Goal: Task Accomplishment & Management: Use online tool/utility

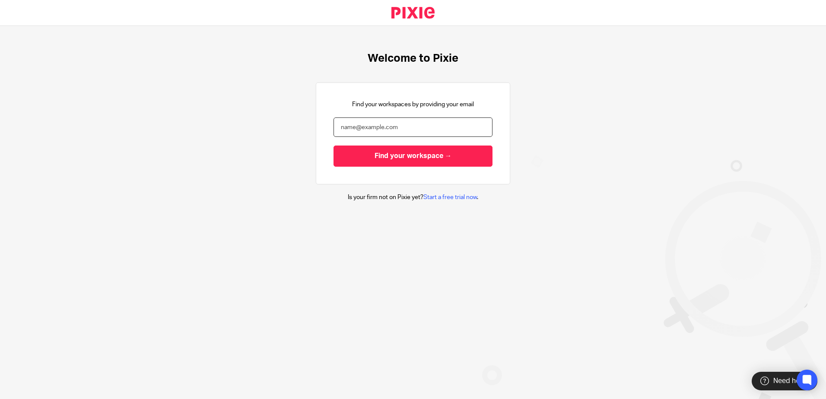
type input "[EMAIL_ADDRESS][DOMAIN_NAME]"
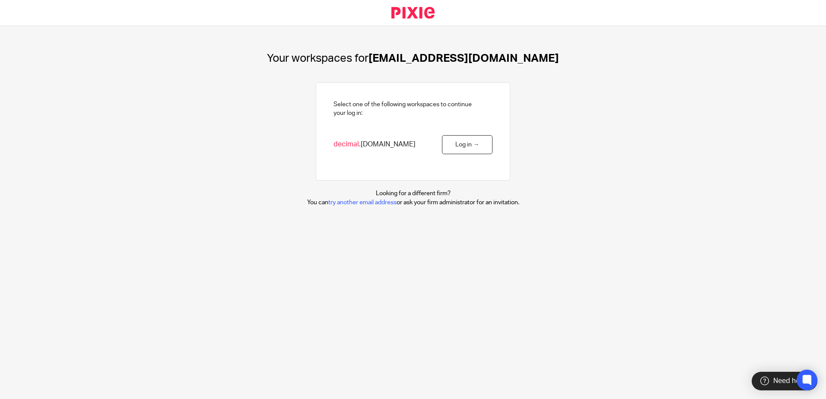
drag, startPoint x: 457, startPoint y: 141, endPoint x: 464, endPoint y: 158, distance: 18.2
click at [457, 141] on link "Log in →" at bounding box center [467, 144] width 51 height 19
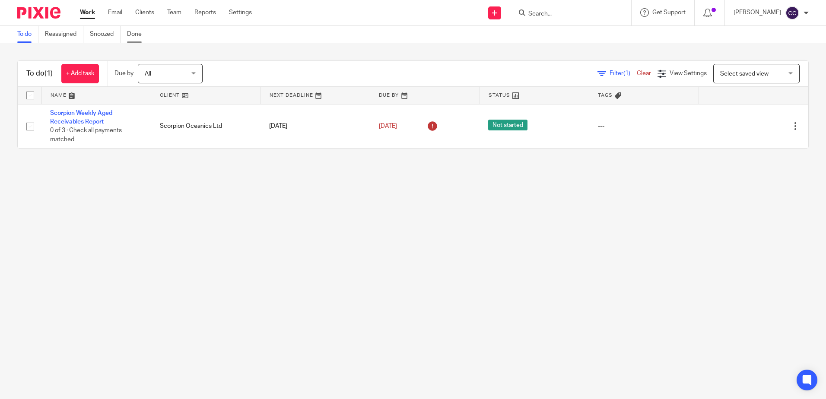
click at [137, 38] on link "Done" at bounding box center [137, 34] width 21 height 17
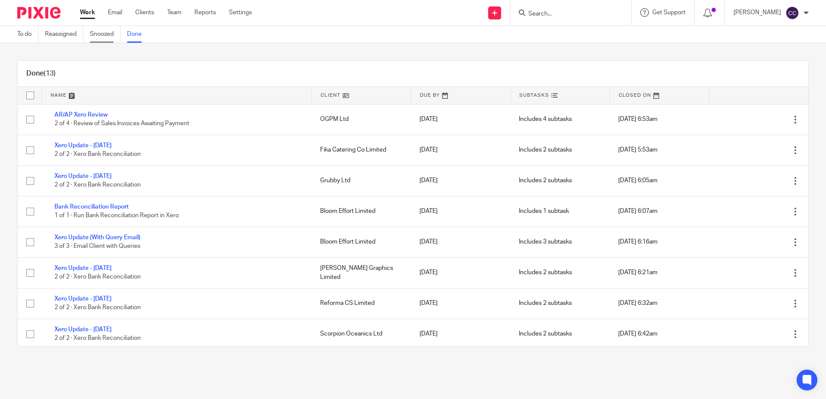
click at [112, 34] on link "Snoozed" at bounding box center [105, 34] width 31 height 17
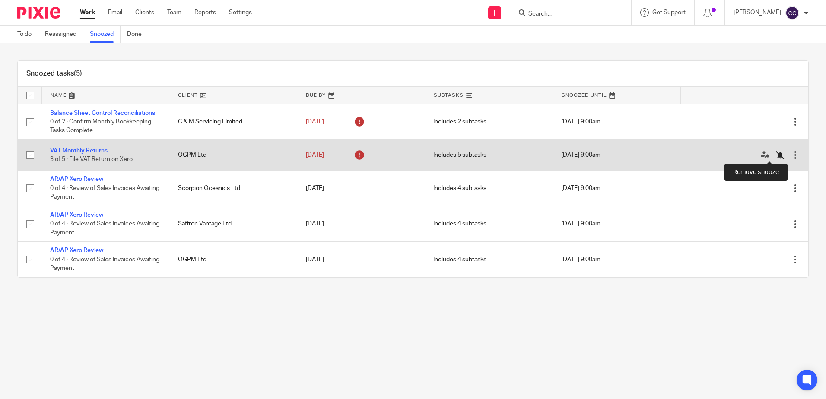
click at [776, 158] on icon at bounding box center [780, 155] width 9 height 9
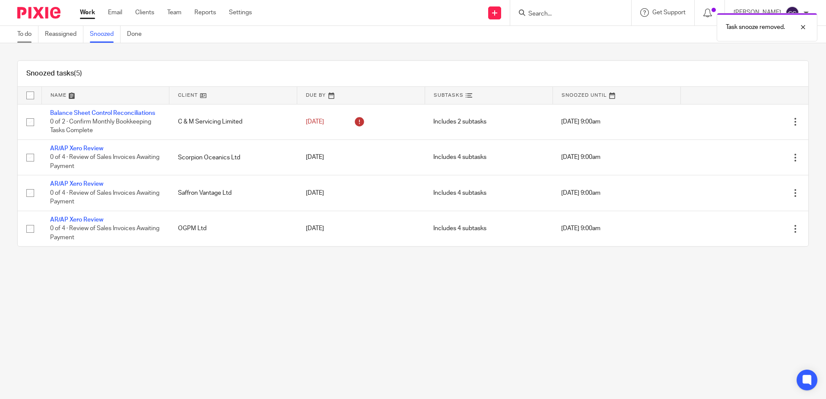
click at [29, 34] on link "To do" at bounding box center [27, 34] width 21 height 17
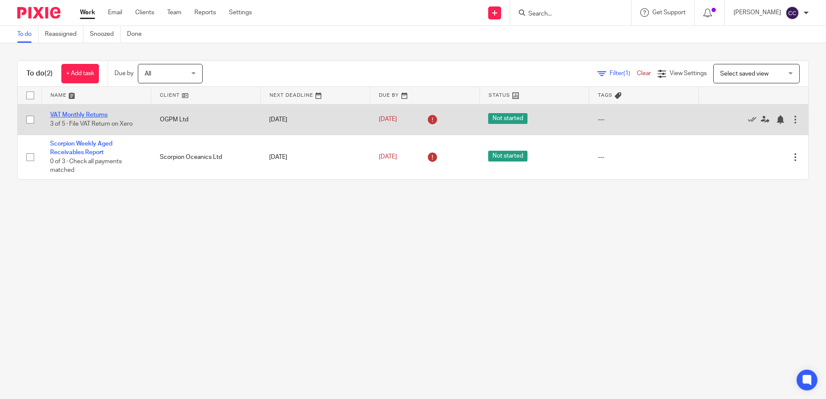
click at [84, 114] on link "VAT Monthly Returns" at bounding box center [78, 115] width 57 height 6
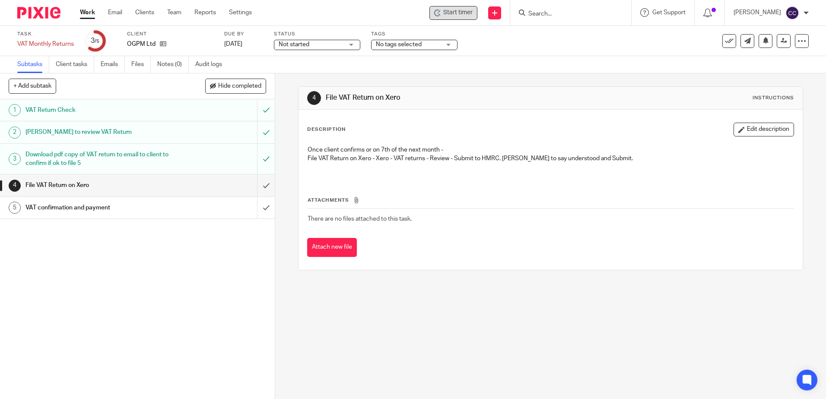
click at [473, 11] on span "Start timer" at bounding box center [457, 12] width 29 height 9
click at [469, 9] on span "Start timer" at bounding box center [457, 12] width 29 height 9
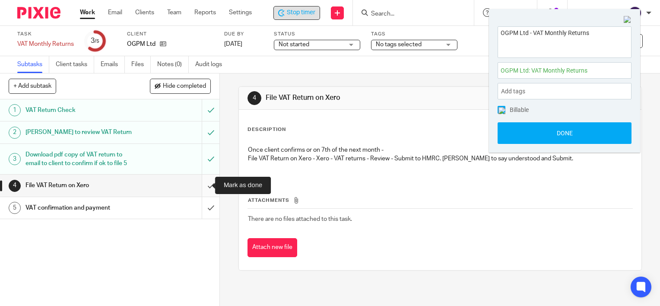
click at [204, 185] on input "submit" at bounding box center [109, 186] width 219 height 22
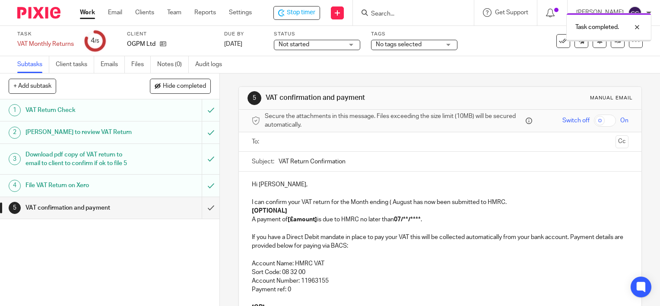
click at [301, 138] on input "text" at bounding box center [440, 142] width 344 height 10
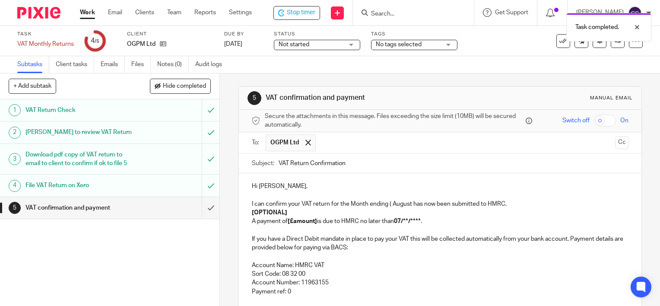
click at [303, 210] on p "[OPTIONAL]" at bounding box center [440, 212] width 377 height 9
click at [389, 205] on p "I can confirm your VAT return for the Month ending ( August has now been submit…" at bounding box center [440, 200] width 377 height 18
click at [315, 219] on strong "[£amount]" at bounding box center [302, 221] width 29 height 6
click at [429, 221] on p "A payment of £18,241.64 is due to HMRC no later than 07/**/**** ." at bounding box center [440, 221] width 377 height 9
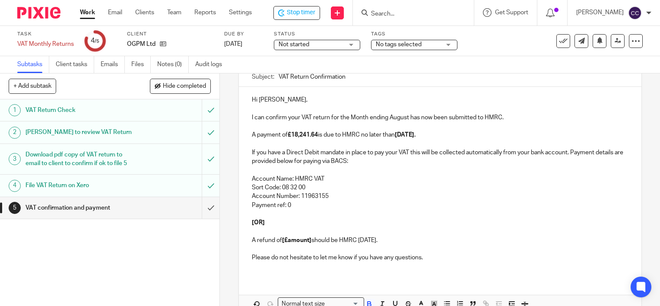
click at [311, 241] on p "A refund of [£amount] should be HMRC [DATE]." at bounding box center [440, 240] width 377 height 9
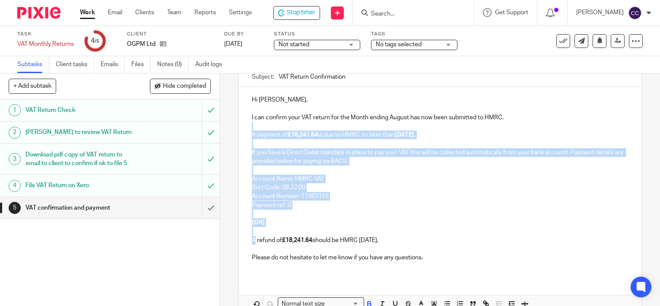
drag, startPoint x: 253, startPoint y: 235, endPoint x: 251, endPoint y: 129, distance: 106.3
click at [251, 129] on div "Hi [PERSON_NAME], I can confirm your VAT return for the Month ending August has…" at bounding box center [440, 182] width 403 height 190
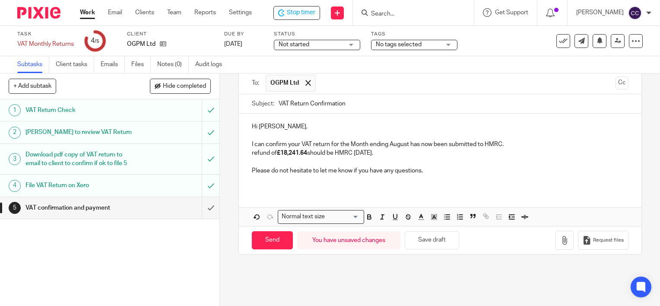
scroll to position [59, 0]
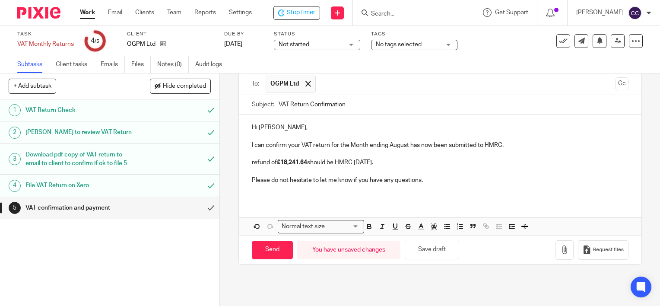
drag, startPoint x: 444, startPoint y: 165, endPoint x: 414, endPoint y: 168, distance: 29.5
click at [444, 165] on p "refund of £18,241.64 should be HMRC [DATE]." at bounding box center [440, 162] width 377 height 9
click at [252, 162] on p "refund of £18,241.64 should be HMRC [DATE]." at bounding box center [440, 162] width 377 height 9
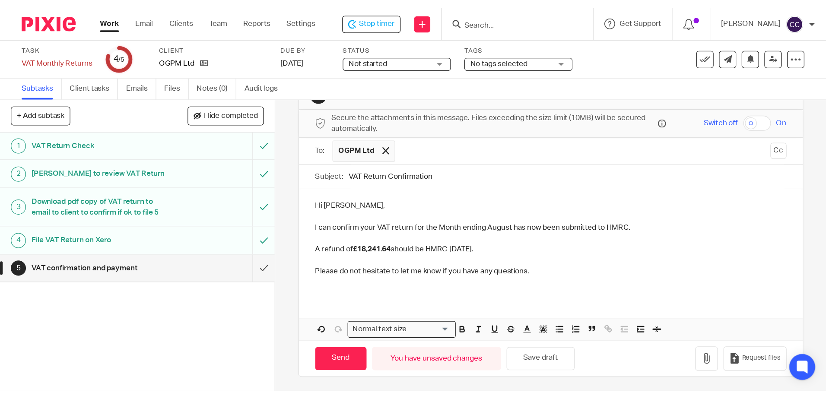
scroll to position [16, 0]
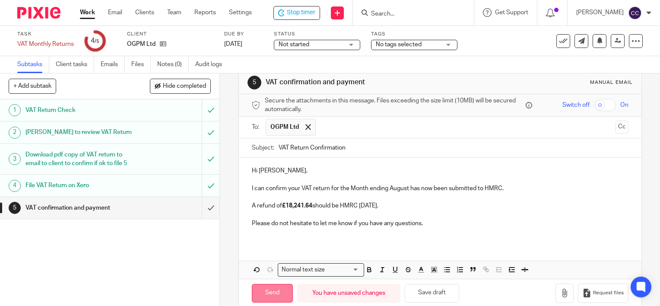
click at [271, 292] on input "Send" at bounding box center [272, 293] width 41 height 19
type input "Sent"
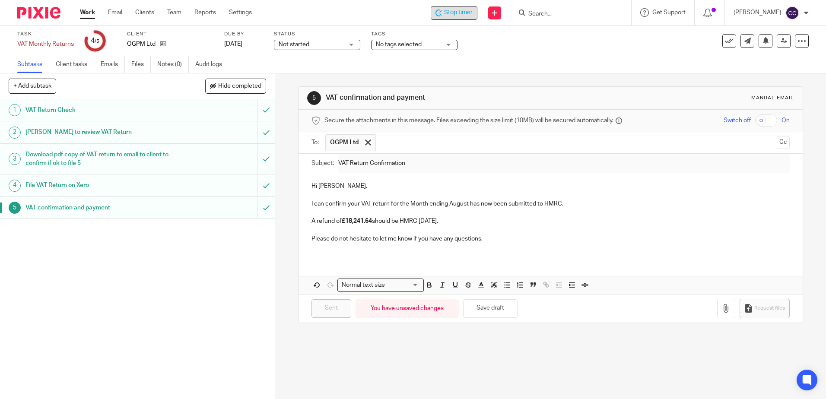
scroll to position [0, 0]
click at [89, 13] on link "Work" at bounding box center [87, 12] width 15 height 9
